Goal: Task Accomplishment & Management: Manage account settings

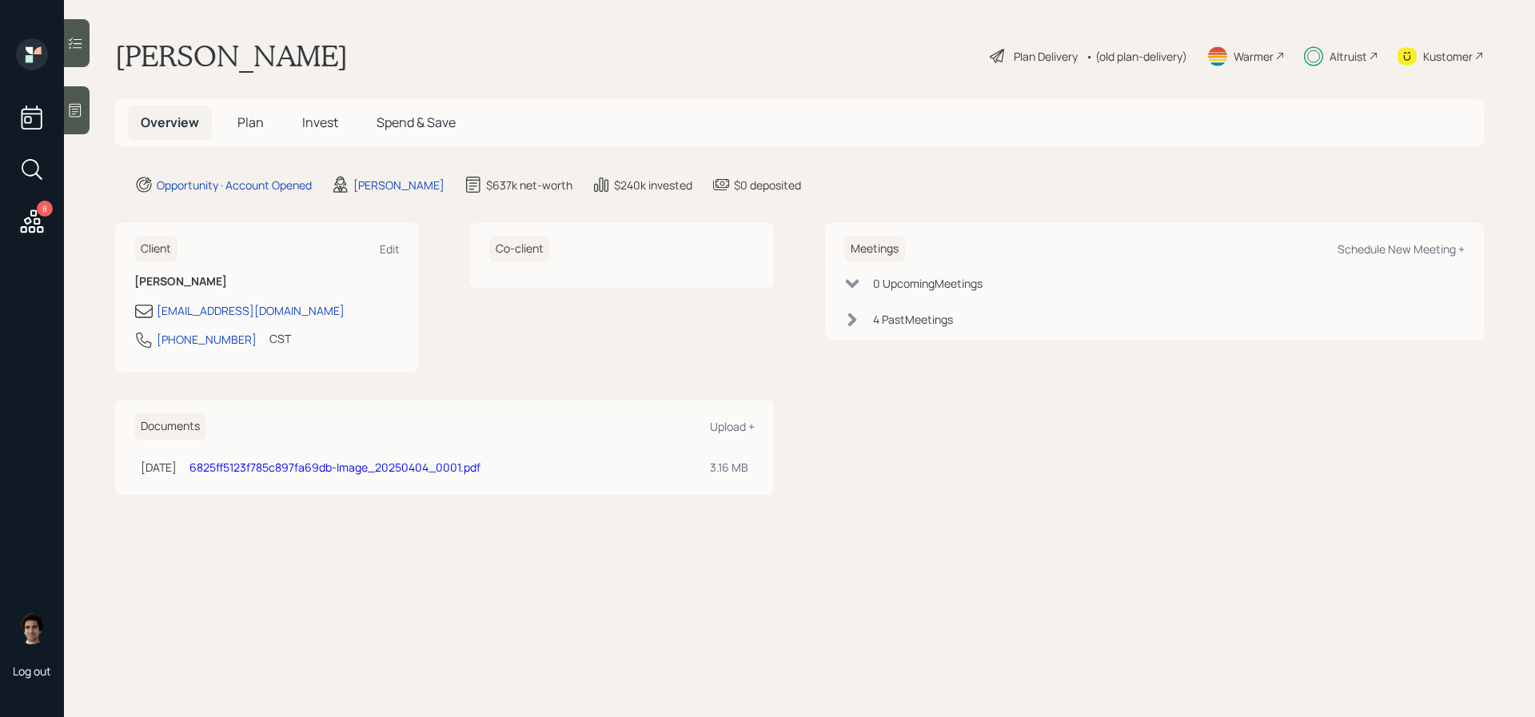
click at [30, 226] on icon at bounding box center [32, 220] width 23 height 23
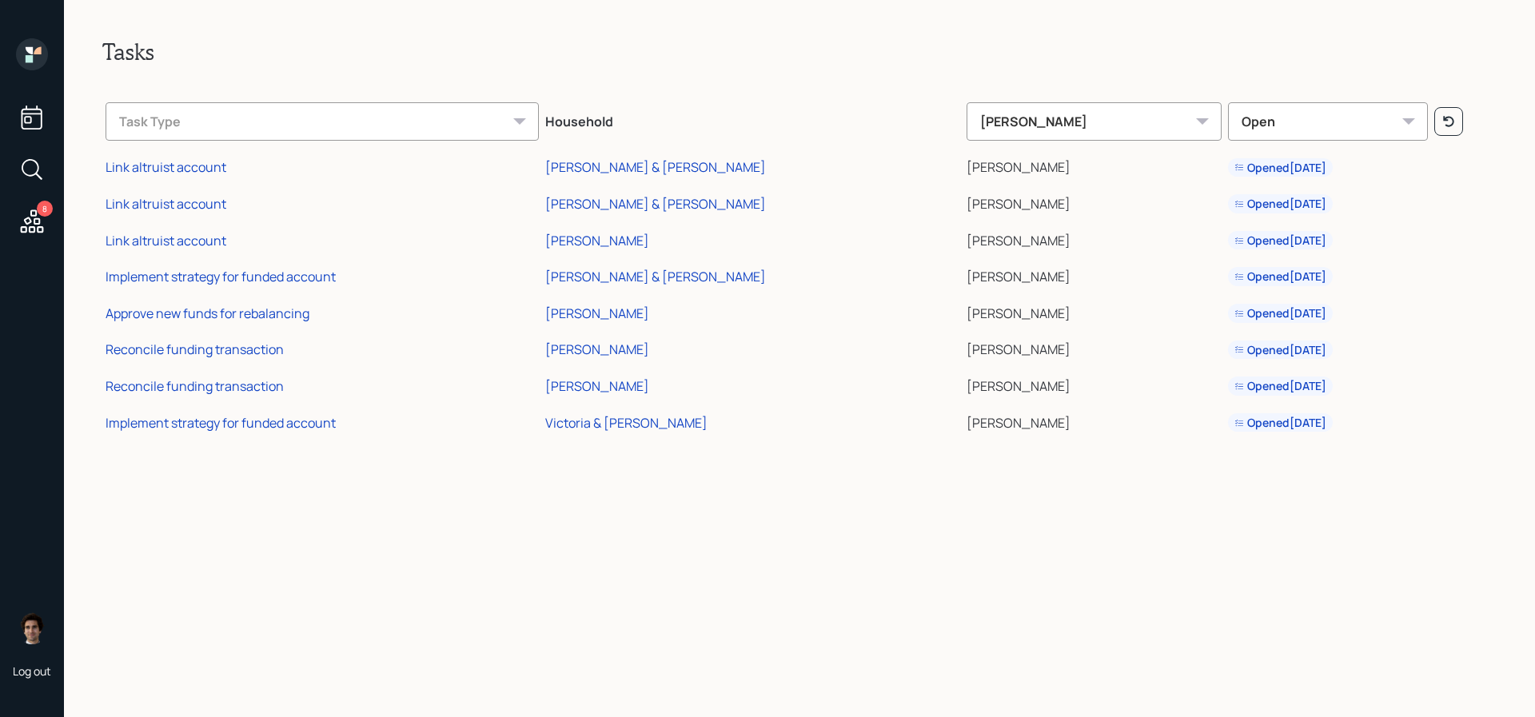
click at [133, 127] on div "Task Type" at bounding box center [322, 121] width 433 height 38
click at [33, 169] on icon at bounding box center [32, 169] width 29 height 29
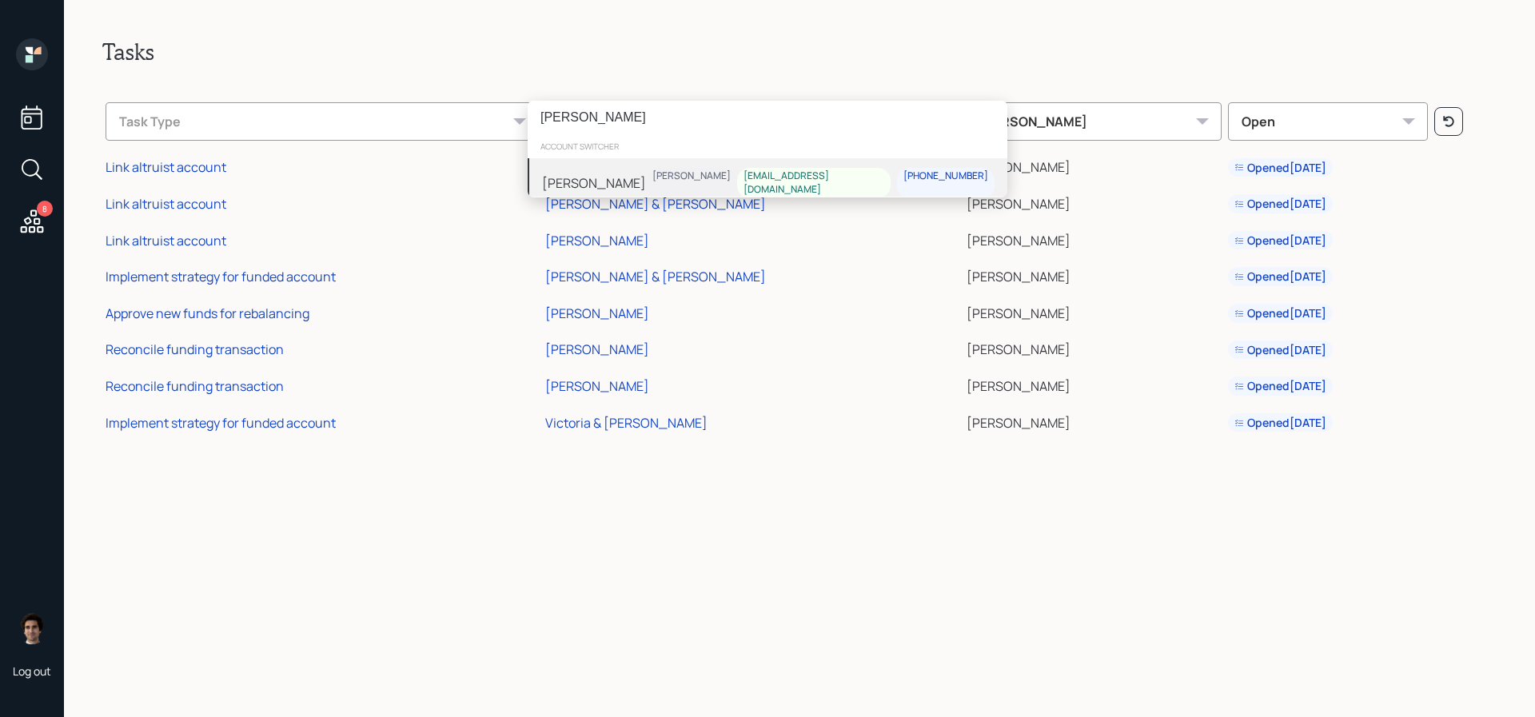
type input "[PERSON_NAME]"
click at [654, 157] on div "account switcher" at bounding box center [768, 146] width 480 height 24
click at [654, 165] on div "[PERSON_NAME] [PERSON_NAME] [EMAIL_ADDRESS][DOMAIN_NAME] [PHONE_NUMBER]" at bounding box center [768, 183] width 480 height 50
